Goal: Use online tool/utility: Use online tool/utility

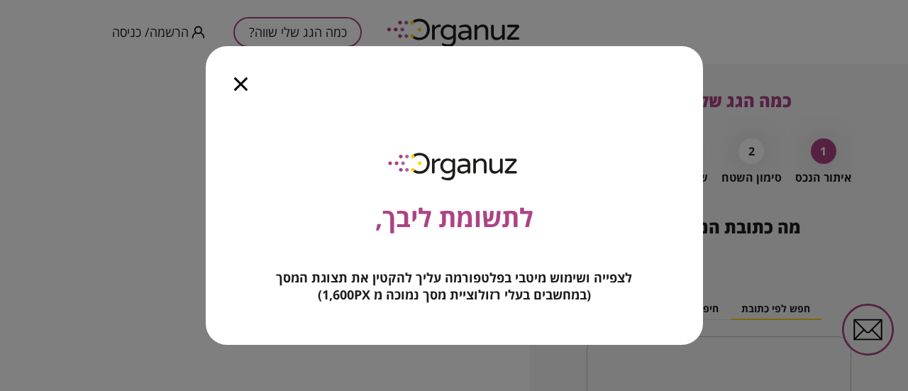
click at [243, 82] on icon "button" at bounding box center [240, 83] width 13 height 13
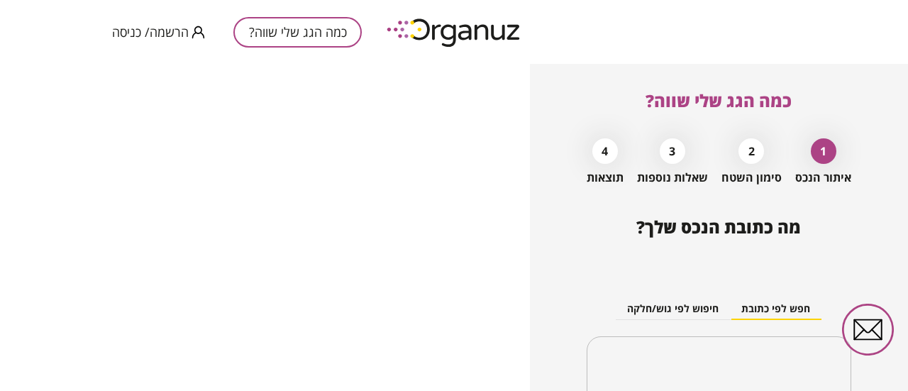
scroll to position [138, 0]
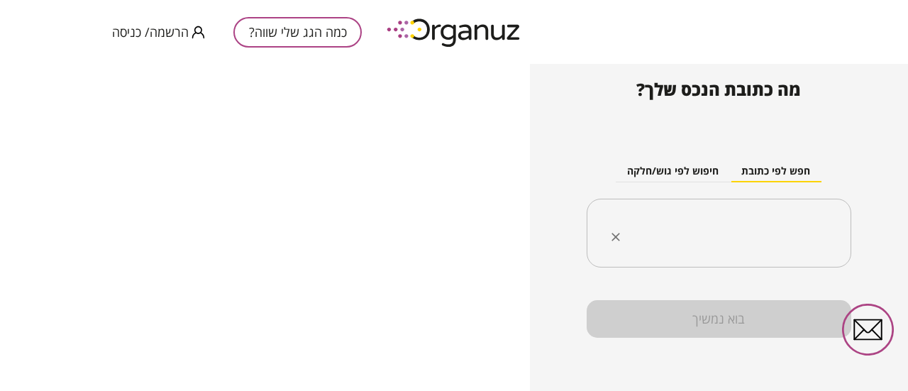
click at [804, 212] on div "​" at bounding box center [719, 234] width 265 height 70
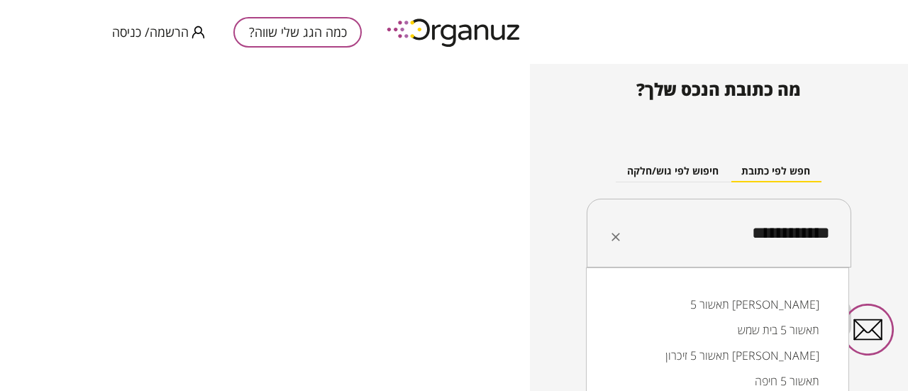
type input "**********"
click at [749, 235] on input "text" at bounding box center [725, 233] width 220 height 35
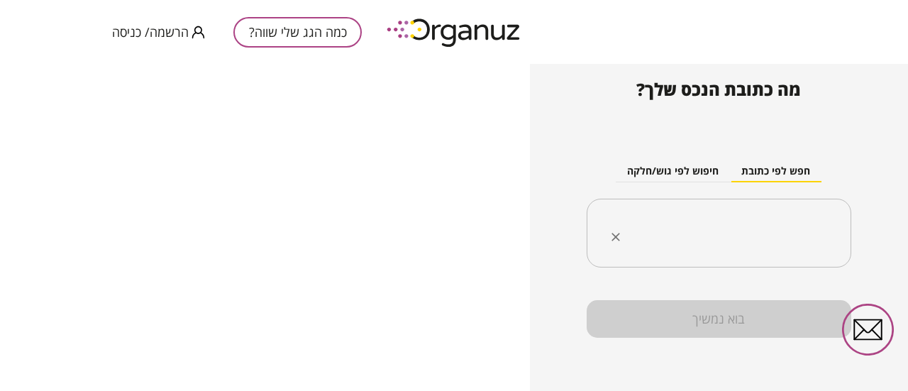
click at [783, 238] on input "text" at bounding box center [725, 233] width 220 height 35
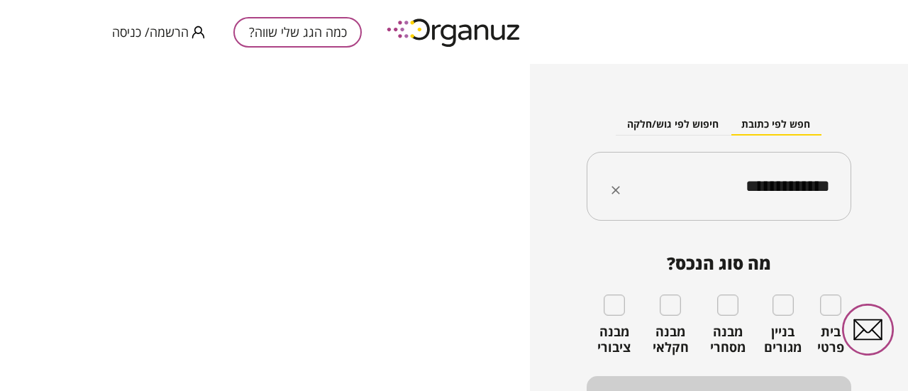
scroll to position [207, 0]
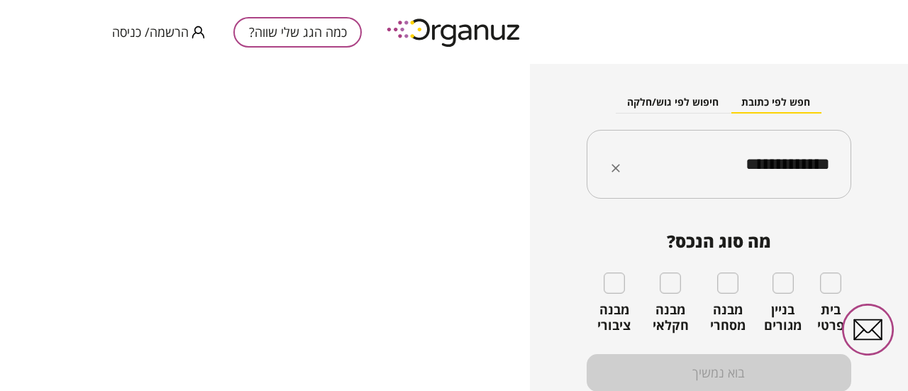
type input "**********"
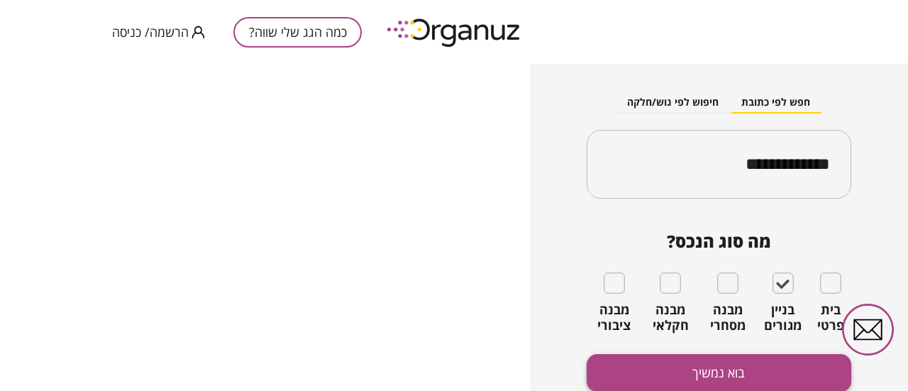
click at [731, 370] on button "בוא נמשיך" at bounding box center [719, 373] width 265 height 38
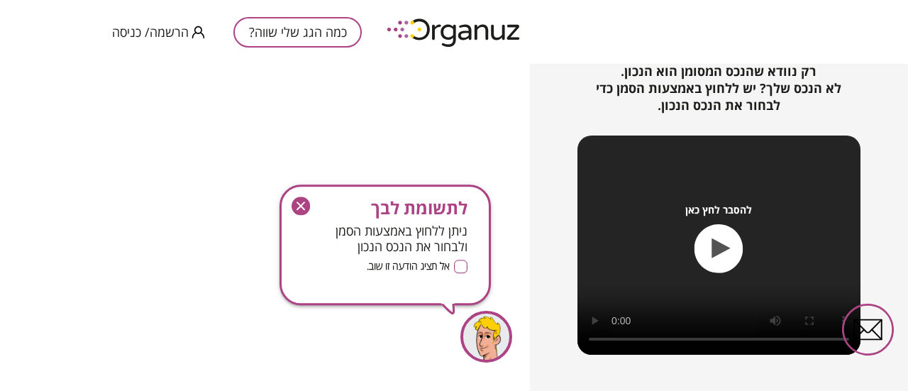
click at [304, 202] on icon "button" at bounding box center [301, 206] width 9 height 9
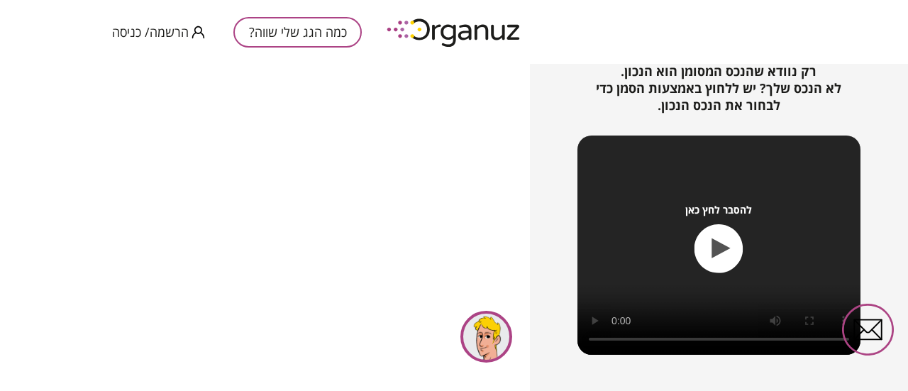
scroll to position [249, 0]
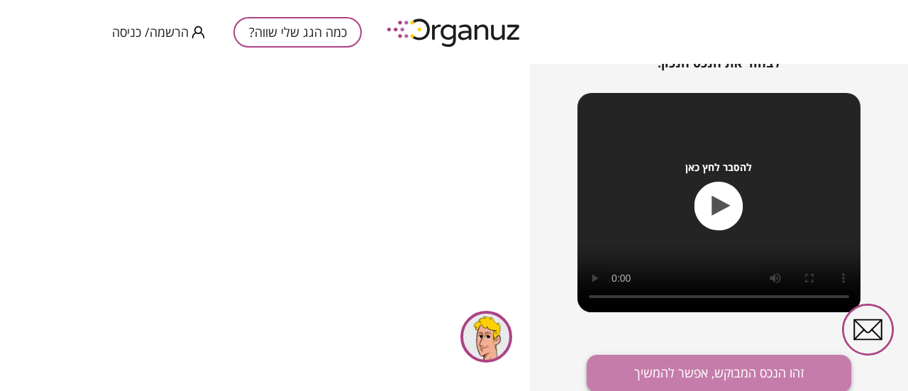
click at [764, 375] on button "זהו הנכס המבוקש, אפשר להמשיך" at bounding box center [719, 374] width 265 height 38
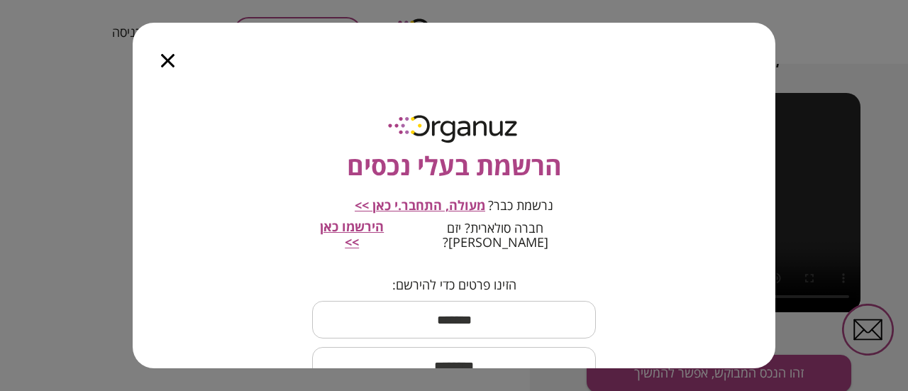
scroll to position [0, 0]
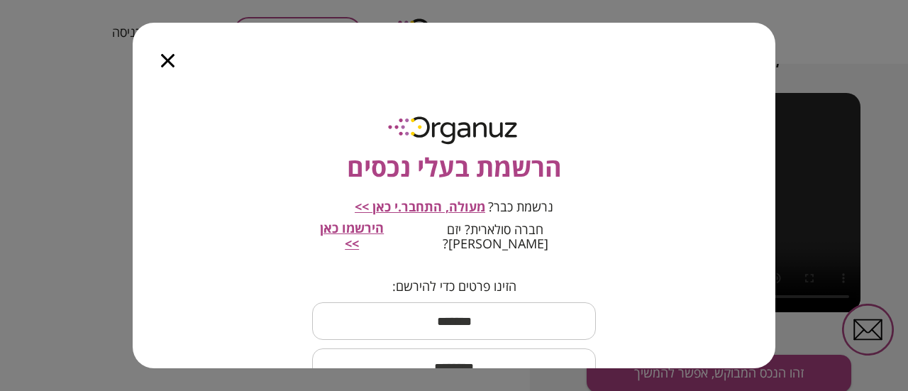
click at [162, 62] on icon "button" at bounding box center [167, 60] width 13 height 13
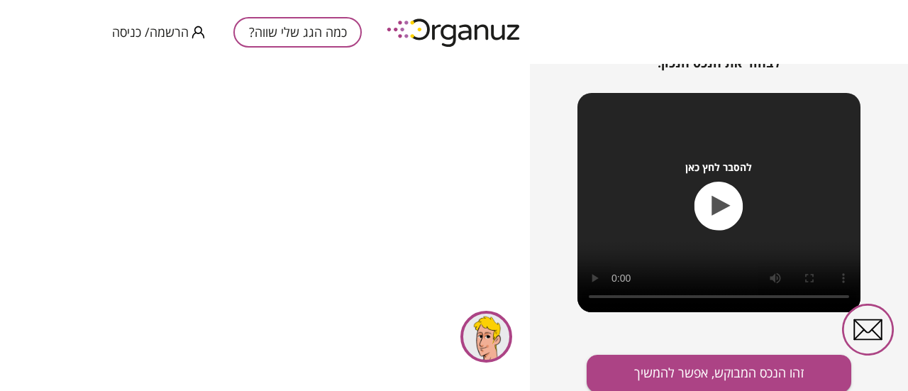
scroll to position [207, 0]
